Goal: Transaction & Acquisition: Purchase product/service

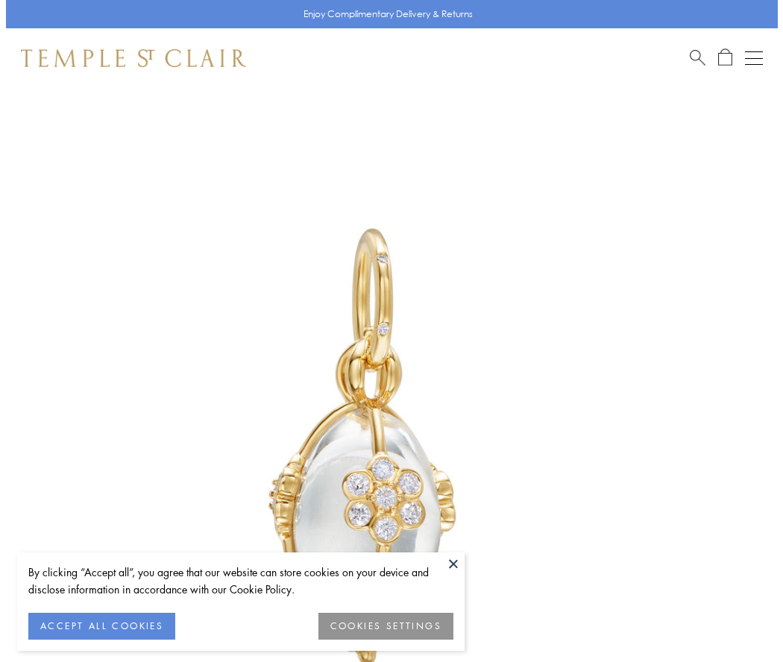
scroll to position [37, 0]
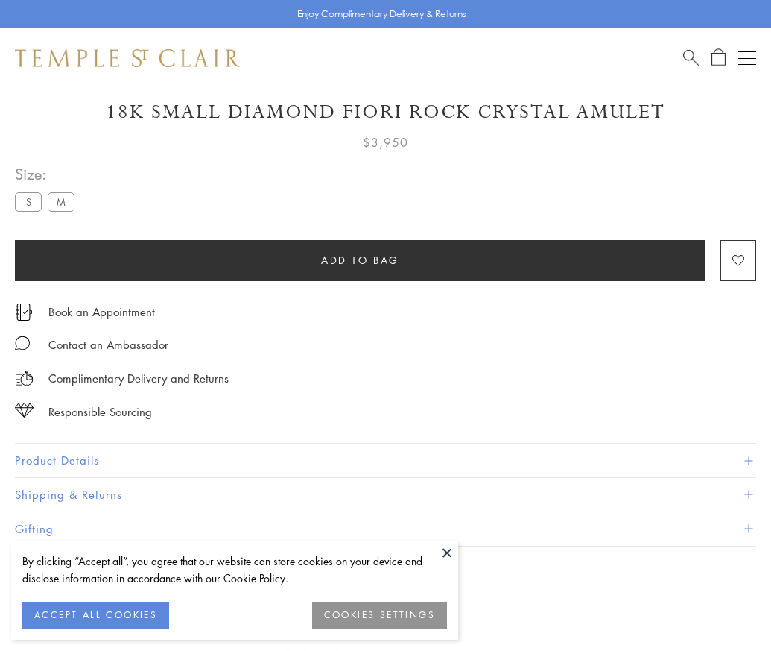
click at [360, 259] on span "Add to bag" at bounding box center [360, 260] width 78 height 16
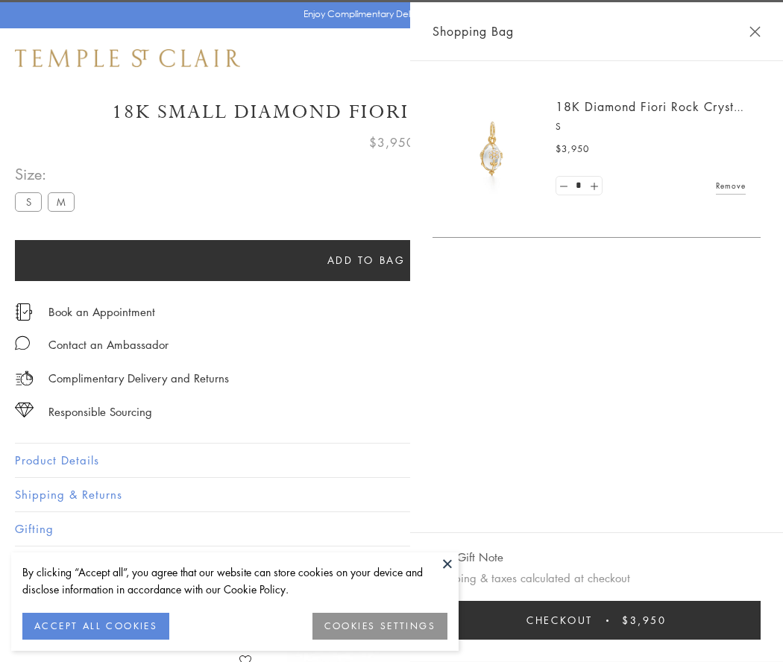
click at [596, 620] on button "Checkout $3,950" at bounding box center [596, 620] width 328 height 39
